Goal: Navigation & Orientation: Find specific page/section

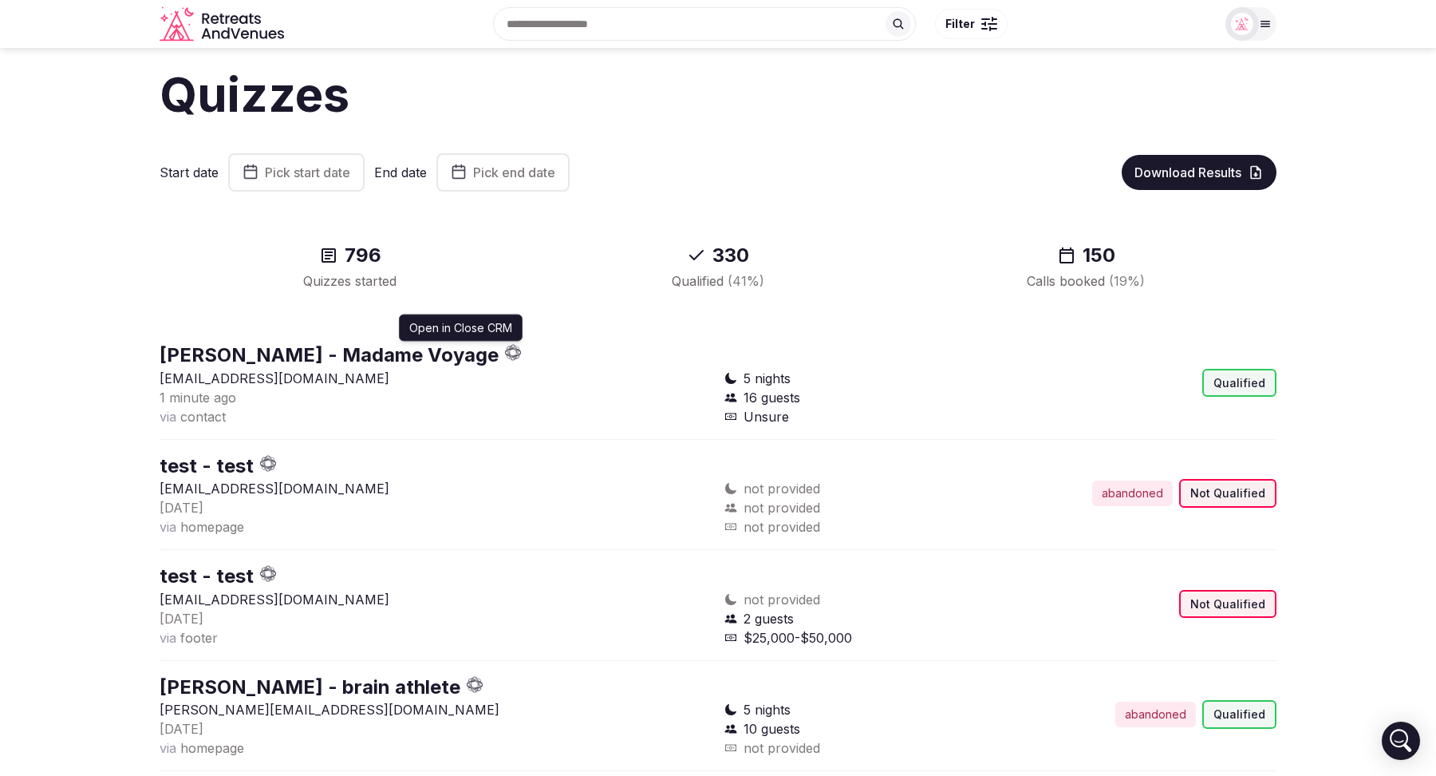
click at [505, 350] on icon "button" at bounding box center [513, 352] width 17 height 17
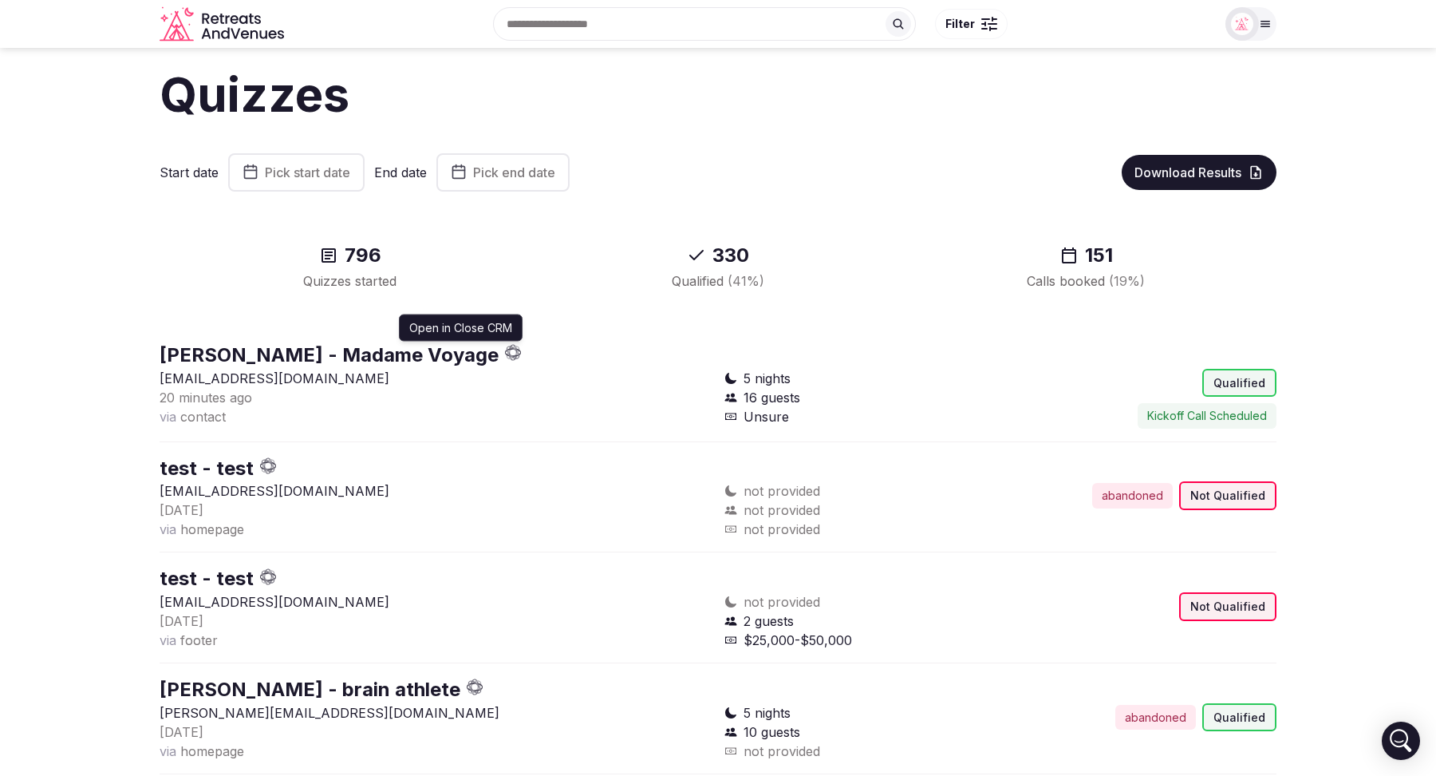
click at [516, 352] on icon "button" at bounding box center [517, 350] width 2 height 6
click at [505, 350] on icon "button" at bounding box center [513, 352] width 17 height 17
